Goal: Information Seeking & Learning: Learn about a topic

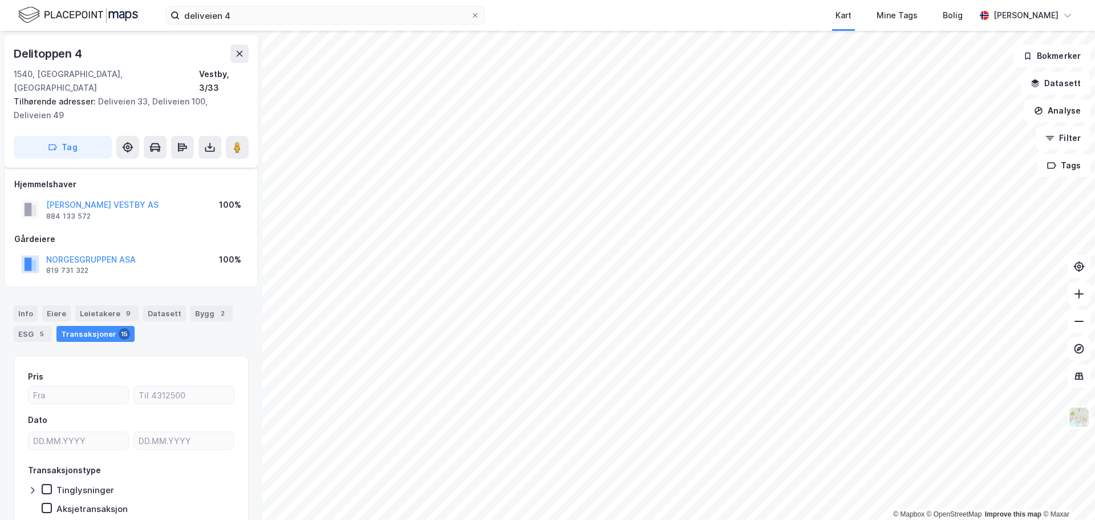
scroll to position [7, 0]
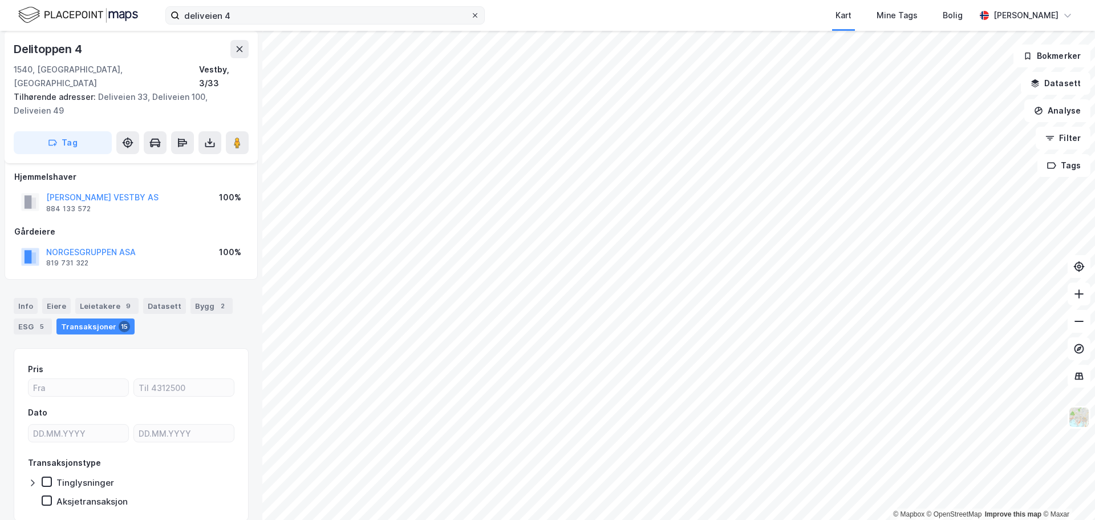
click at [475, 13] on icon at bounding box center [475, 15] width 7 height 7
click at [471, 13] on input "deliveien 4" at bounding box center [325, 15] width 291 height 17
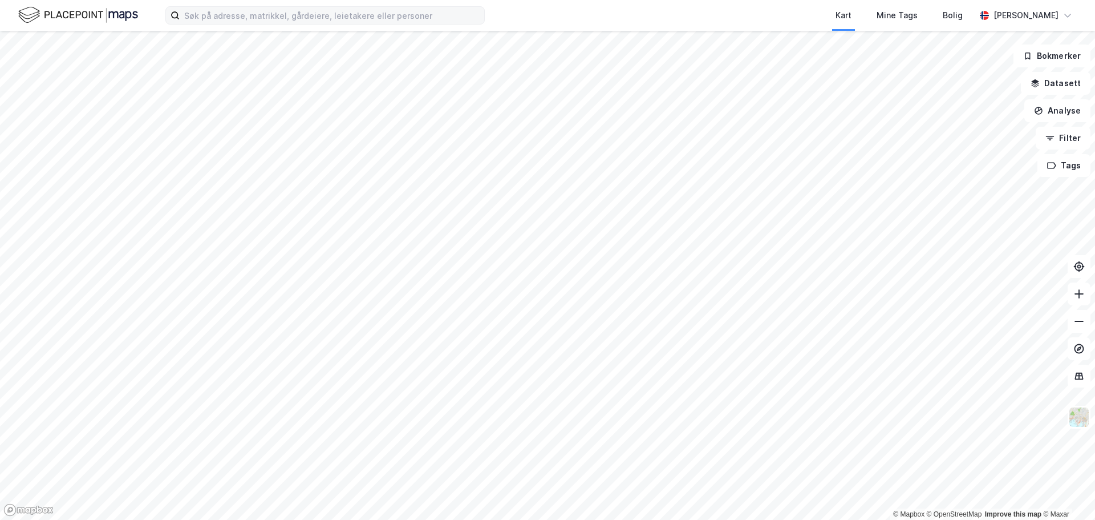
click at [451, 13] on div "Kart Mine Tags Bolig [PERSON_NAME] © Mapbox © OpenStreetMap Improve this map © …" at bounding box center [547, 260] width 1095 height 520
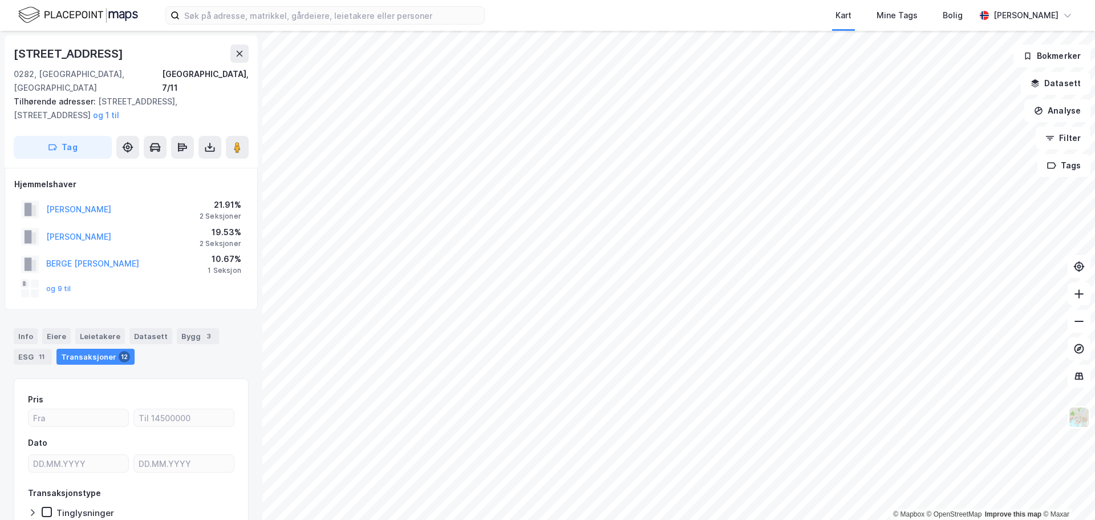
scroll to position [7, 0]
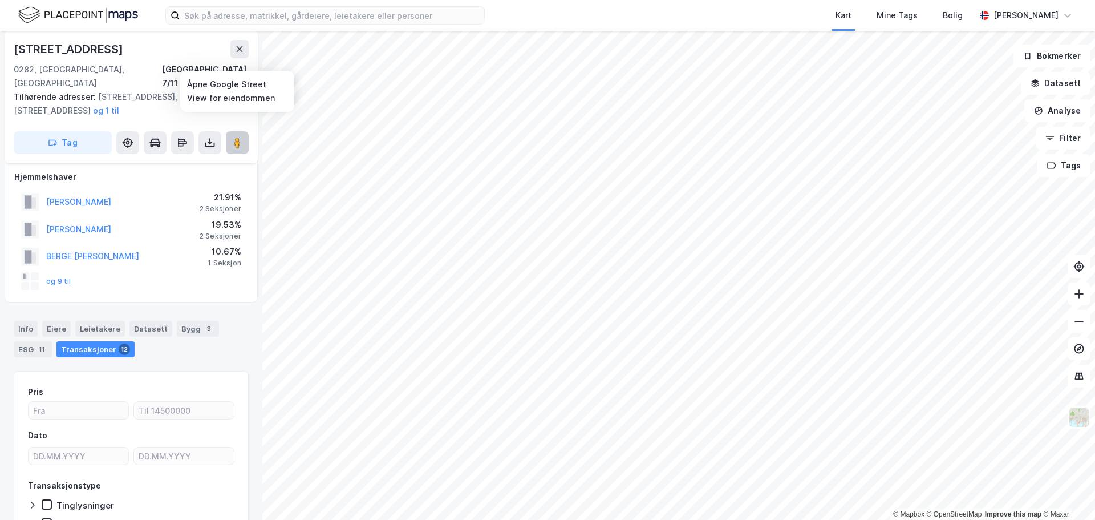
click at [237, 137] on image at bounding box center [237, 142] width 7 height 11
